Goal: Task Accomplishment & Management: Manage account settings

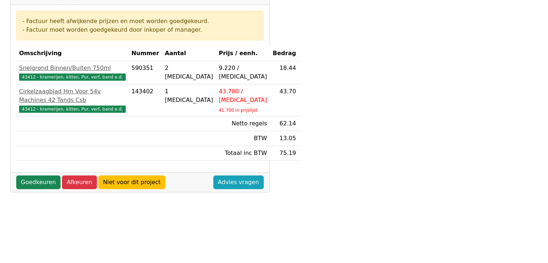
scroll to position [134, 0]
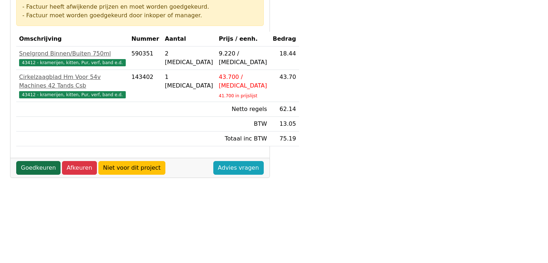
click at [33, 175] on link "Goedkeuren" at bounding box center [38, 168] width 44 height 14
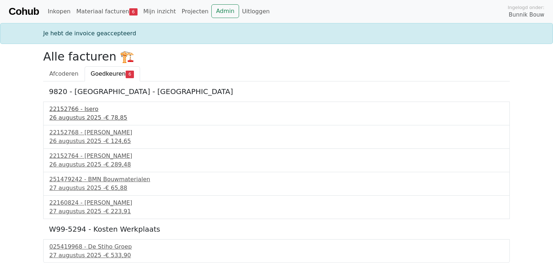
click at [71, 113] on div "22152766 - Isero" at bounding box center [276, 109] width 454 height 9
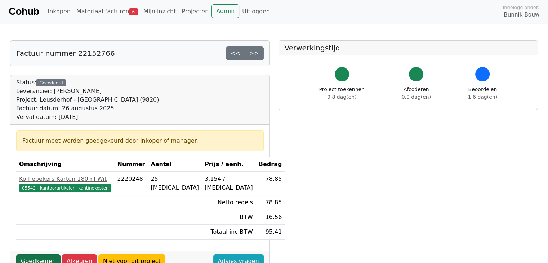
click at [44, 256] on link "Goedkeuren" at bounding box center [38, 261] width 44 height 14
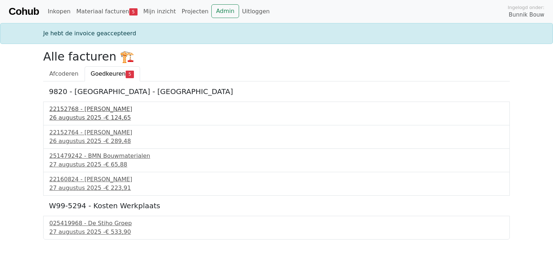
click at [73, 116] on div "26 augustus 2025 - € 124,65" at bounding box center [276, 117] width 454 height 9
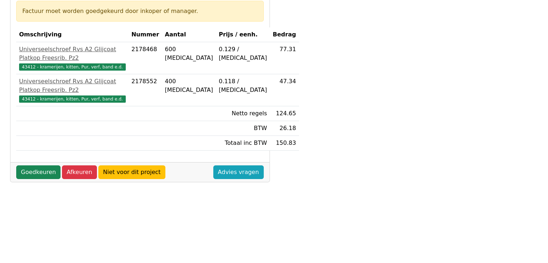
scroll to position [144, 0]
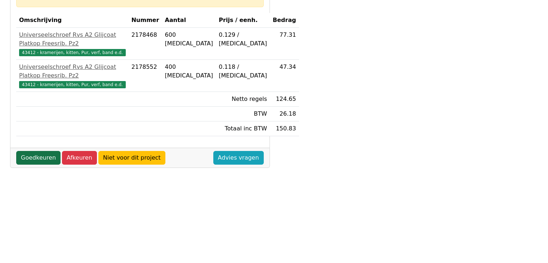
click at [42, 165] on link "Goedkeuren" at bounding box center [38, 158] width 44 height 14
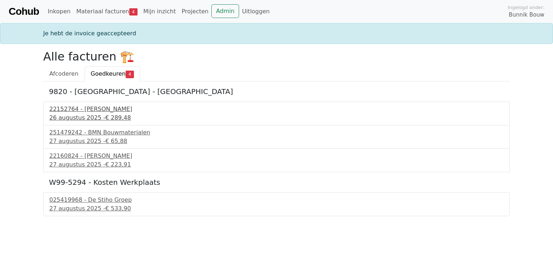
click at [76, 118] on div "26 augustus 2025 - € 289,48" at bounding box center [276, 117] width 454 height 9
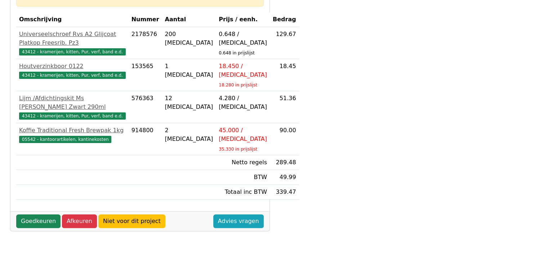
scroll to position [177, 0]
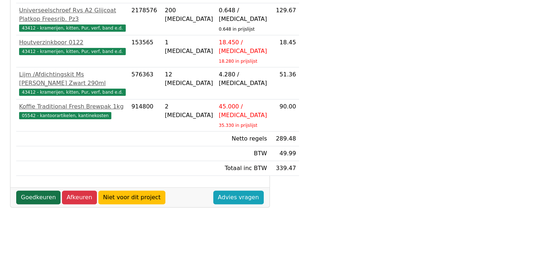
click at [37, 204] on link "Goedkeuren" at bounding box center [38, 197] width 44 height 14
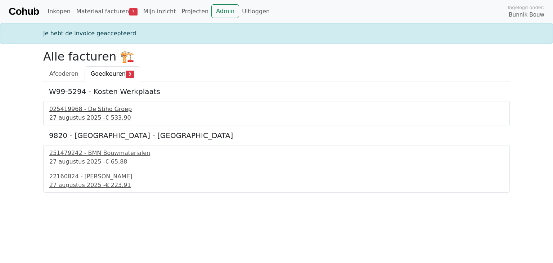
click at [82, 116] on div "27 augustus 2025 - € 533,90" at bounding box center [276, 117] width 454 height 9
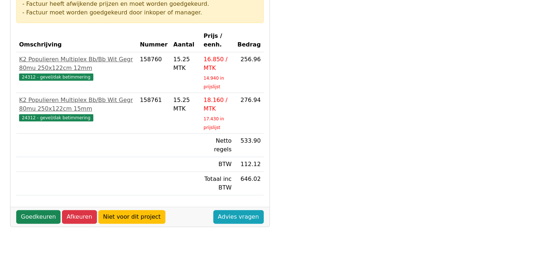
scroll to position [144, 0]
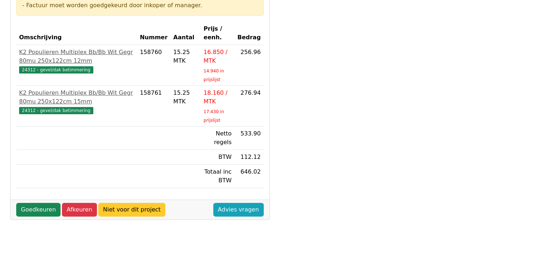
click at [117, 207] on link "Niet voor dit project" at bounding box center [131, 210] width 67 height 14
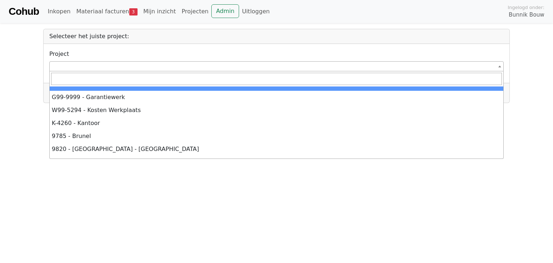
click at [72, 63] on span at bounding box center [276, 66] width 454 height 10
click at [207, 53] on div "**********" at bounding box center [276, 61] width 454 height 22
click at [69, 63] on span at bounding box center [276, 66] width 454 height 10
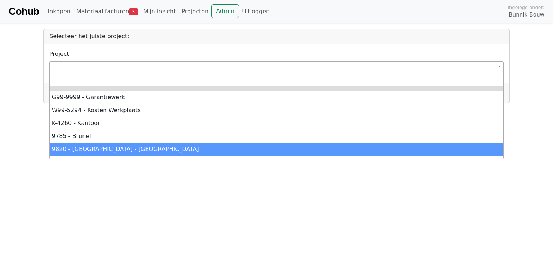
scroll to position [10, 0]
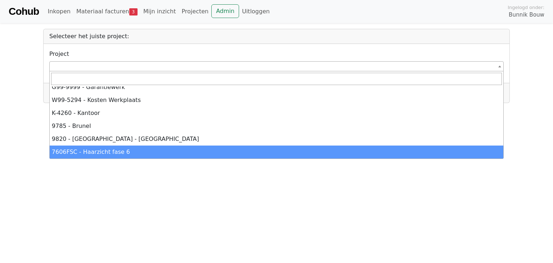
select select "*****"
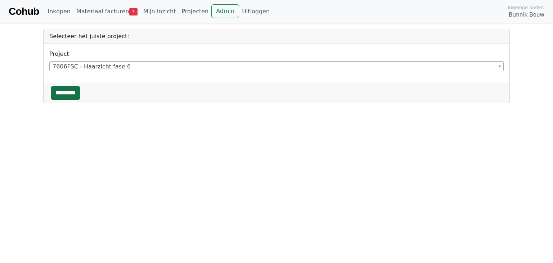
click at [66, 92] on input "*********" at bounding box center [66, 93] width 30 height 14
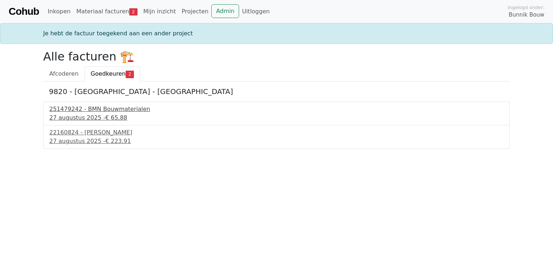
click at [82, 114] on div "[DATE] - € 65,88" at bounding box center [276, 117] width 454 height 9
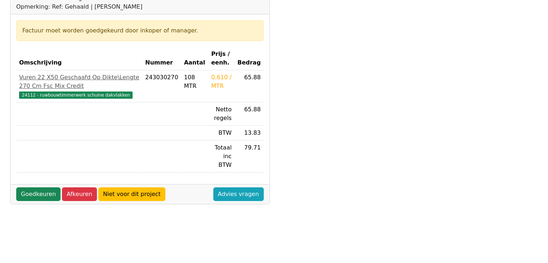
scroll to position [139, 0]
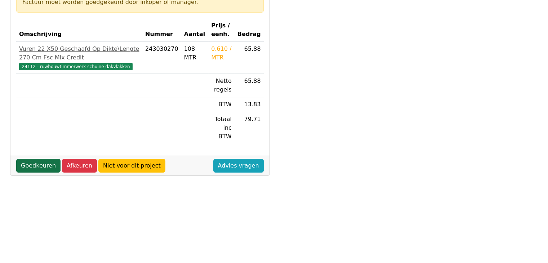
click at [45, 159] on link "Goedkeuren" at bounding box center [38, 166] width 44 height 14
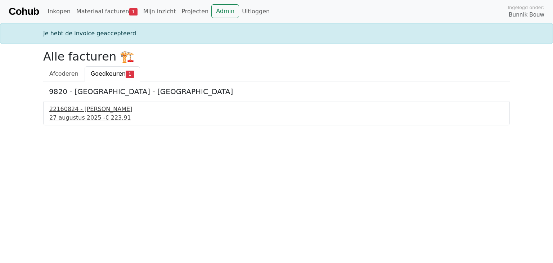
click at [76, 118] on div "27 augustus 2025 - € 223,91" at bounding box center [276, 117] width 454 height 9
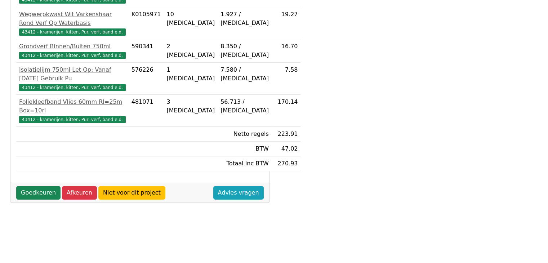
scroll to position [216, 0]
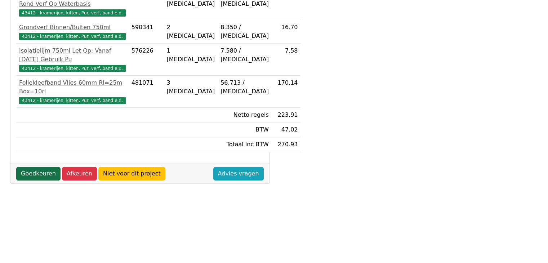
click at [38, 179] on link "Goedkeuren" at bounding box center [38, 174] width 44 height 14
